Goal: Information Seeking & Learning: Learn about a topic

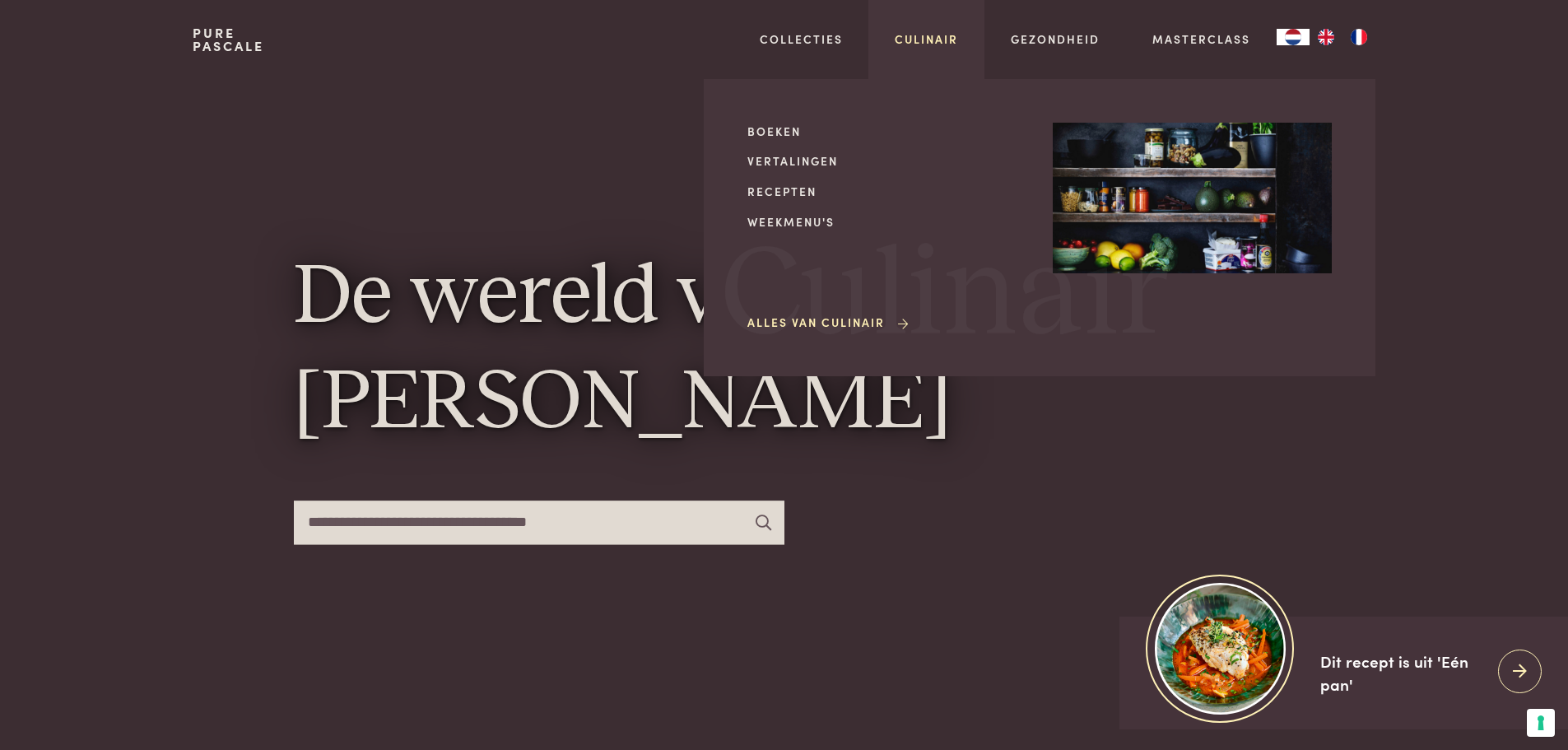
click at [906, 40] on link "Culinair" at bounding box center [926, 39] width 64 height 17
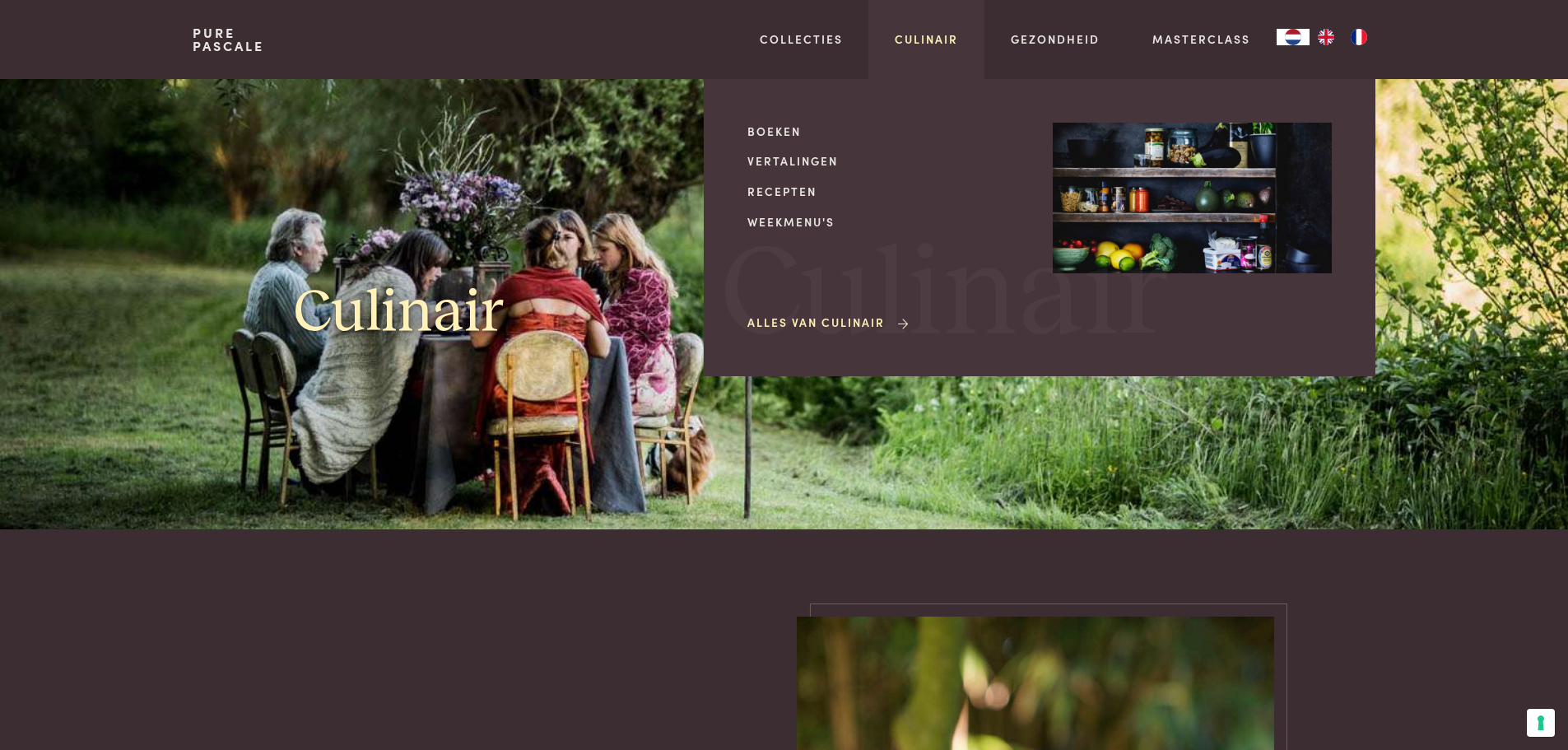
click at [934, 45] on link "Culinair" at bounding box center [926, 39] width 64 height 17
click at [784, 192] on link "Recepten" at bounding box center [887, 191] width 279 height 17
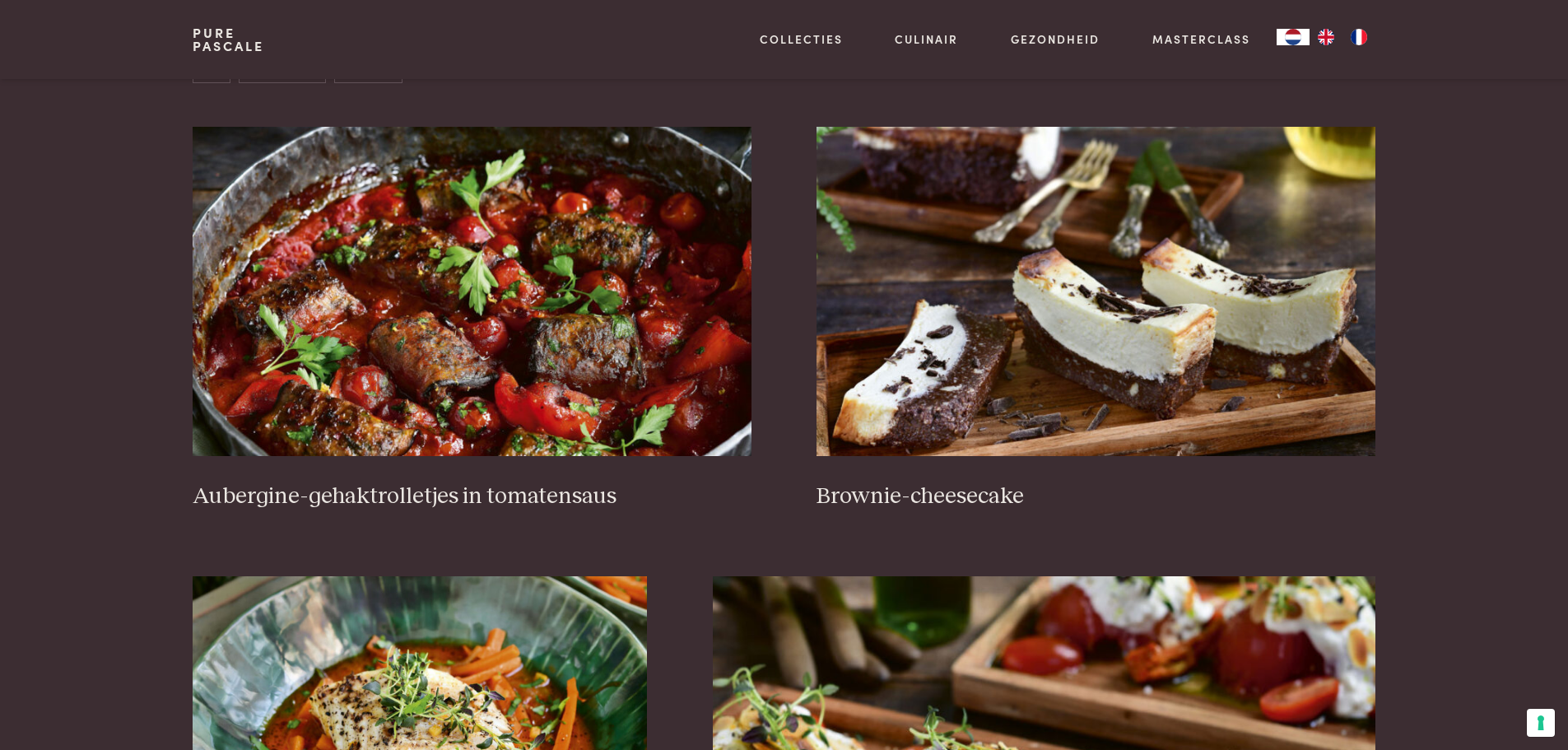
scroll to position [658, 0]
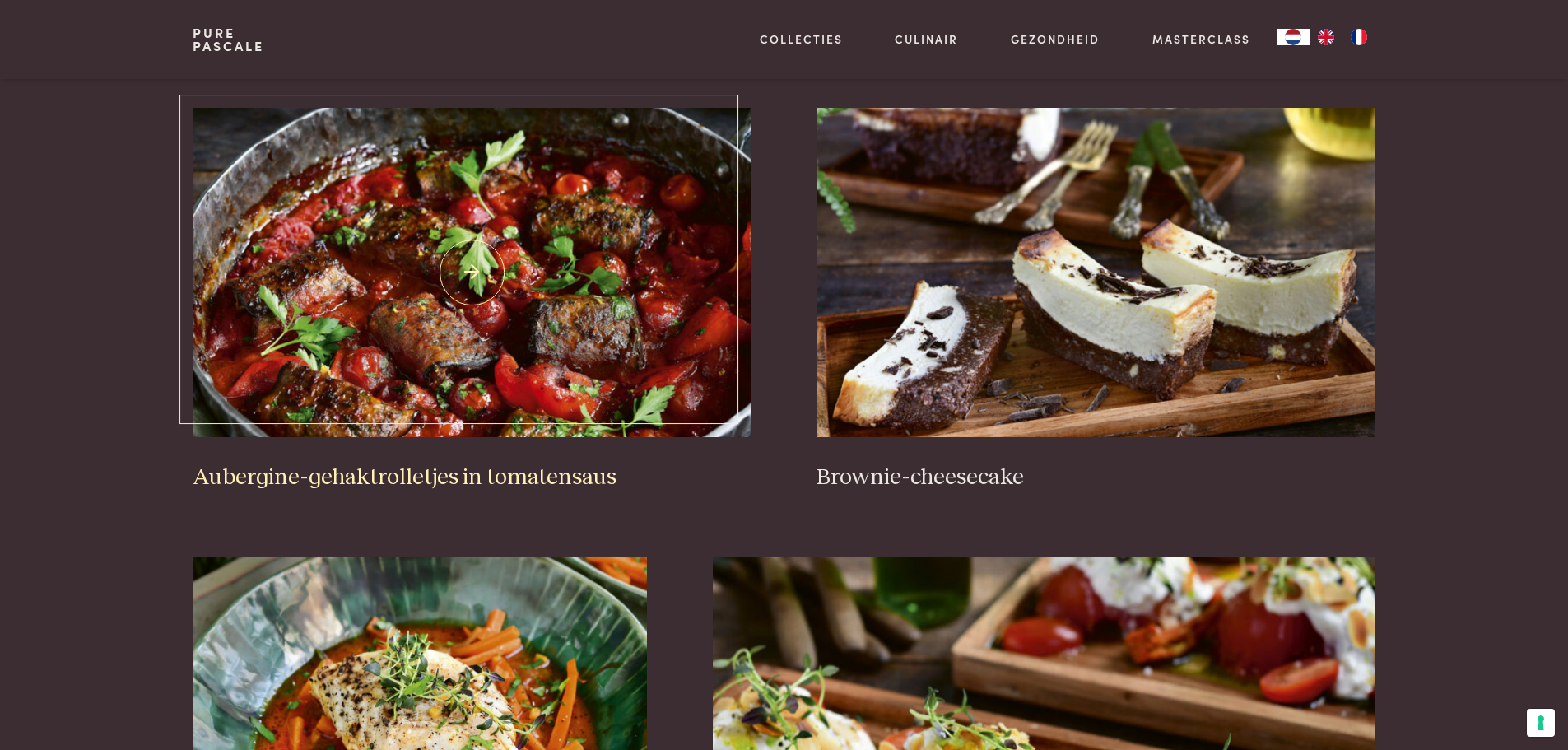
click at [499, 483] on h3 "Aubergine-gehaktrolletjes in tomatensaus" at bounding box center [472, 478] width 558 height 29
